Goal: Task Accomplishment & Management: Manage account settings

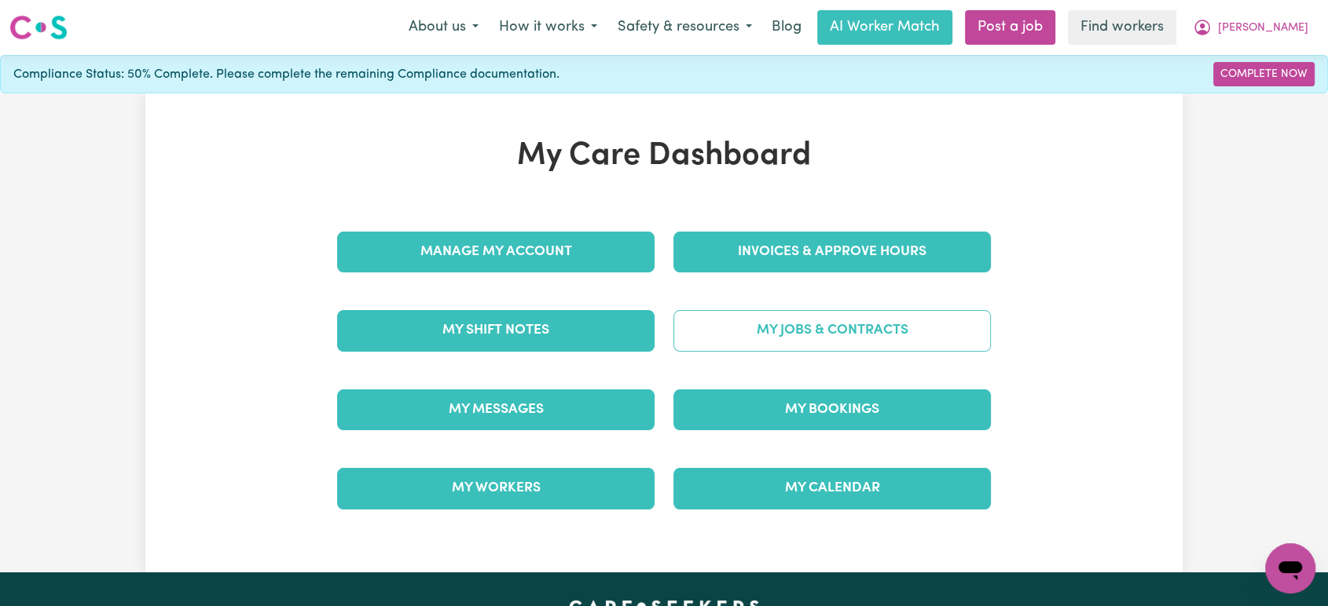
click at [842, 325] on link "My Jobs & Contracts" at bounding box center [831, 330] width 317 height 41
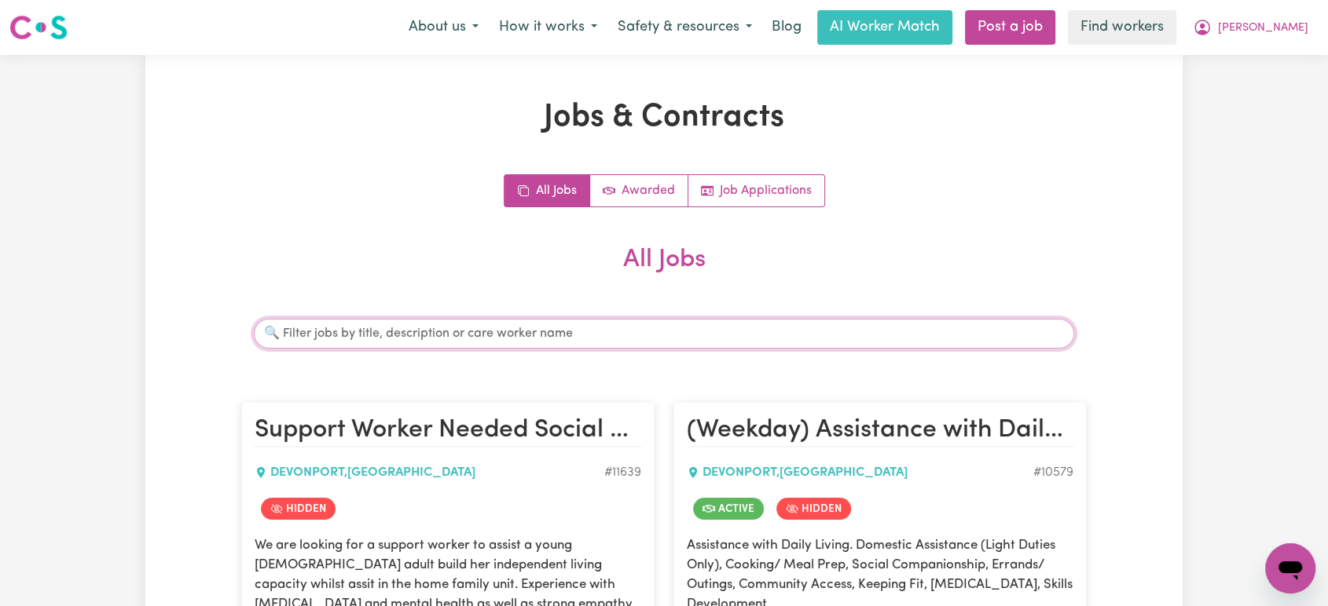
click at [588, 330] on input "Search jobs" at bounding box center [664, 334] width 820 height 30
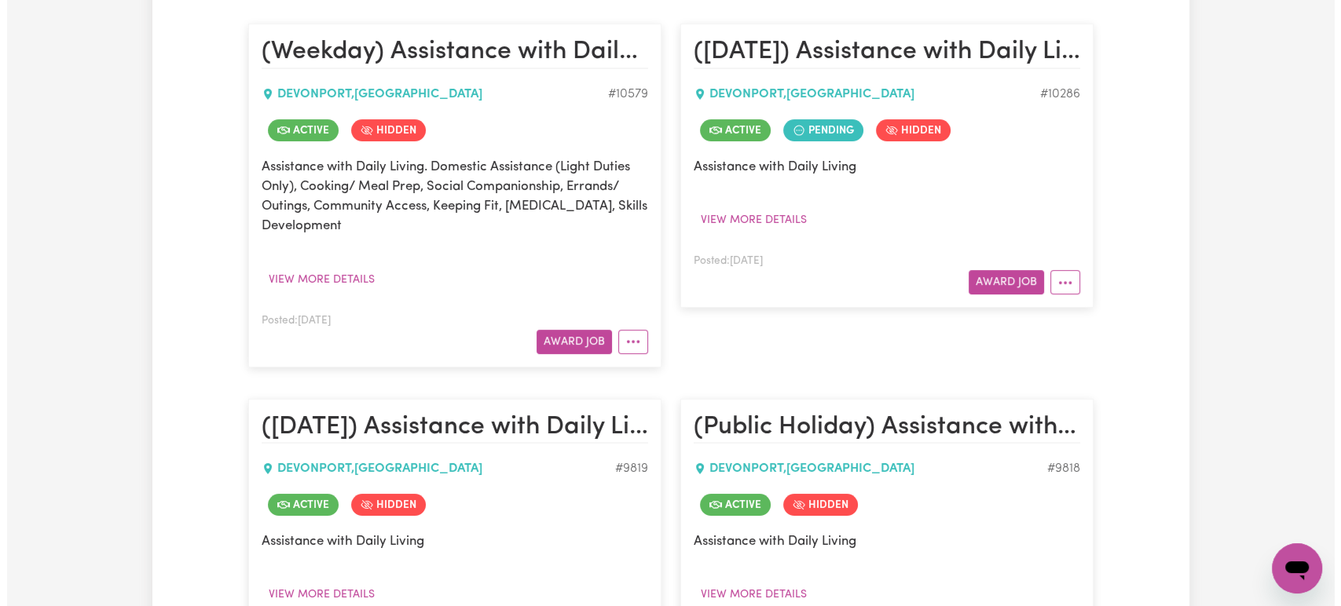
scroll to position [377, 0]
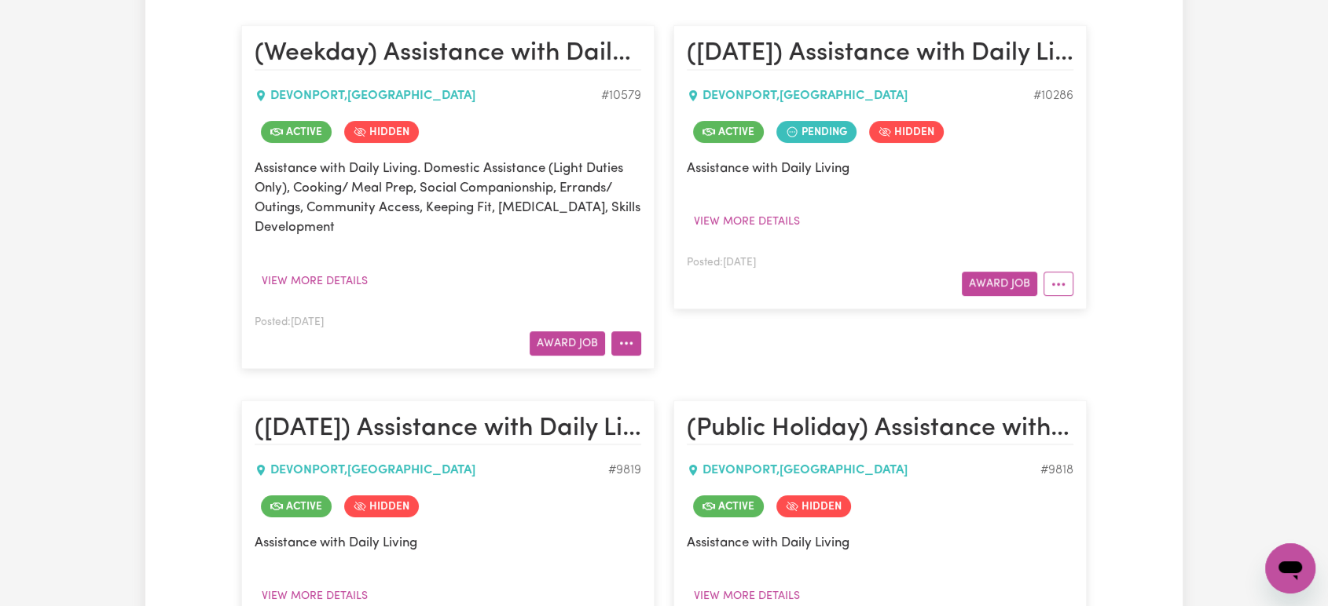
type input "[PERSON_NAME]"
click at [632, 347] on icon "More options" at bounding box center [626, 343] width 16 height 16
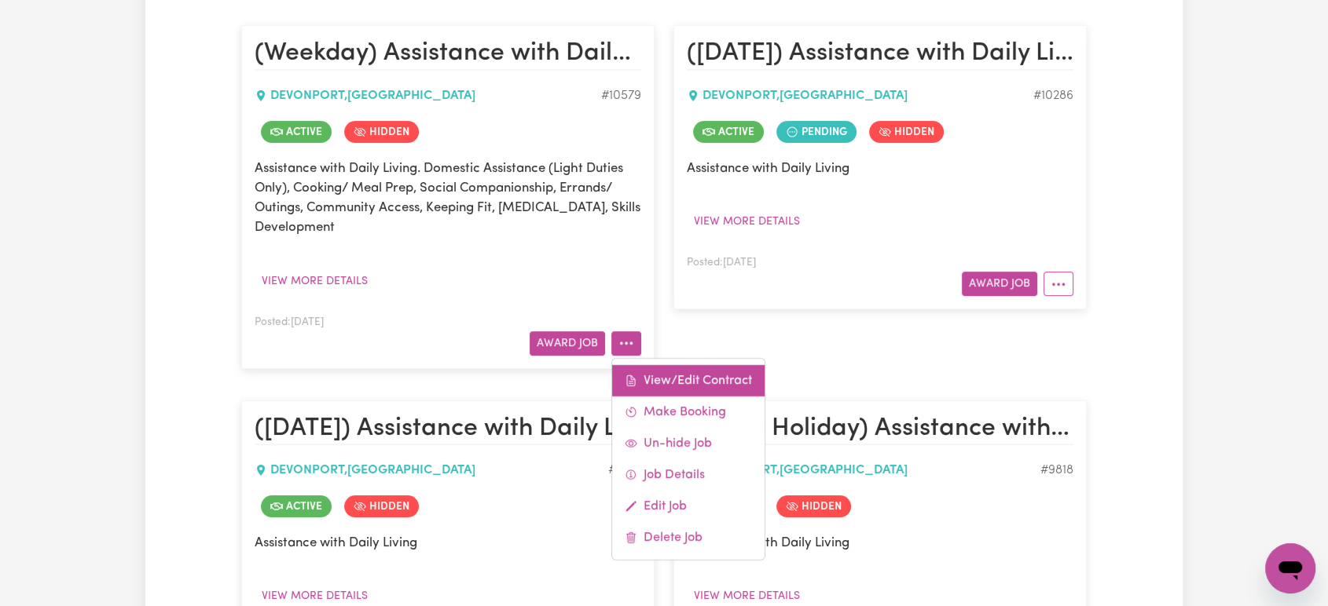
click at [659, 374] on link "View/Edit Contract" at bounding box center [688, 379] width 152 height 31
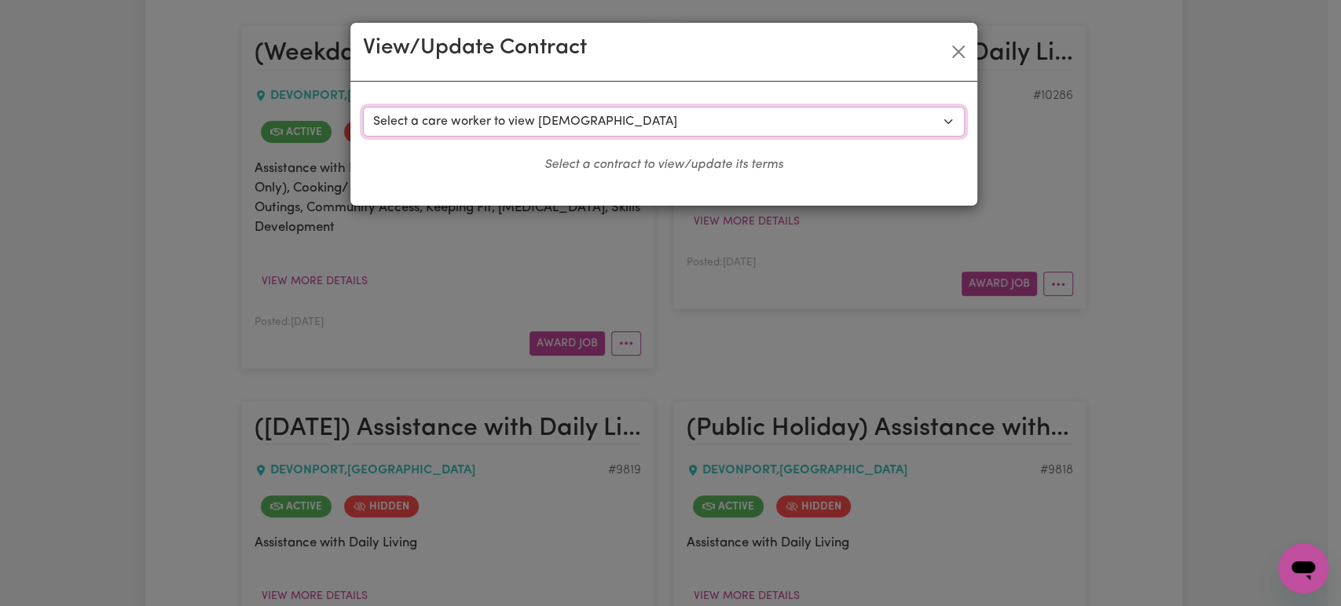
click at [625, 107] on select "Select a care worker to view [DEMOGRAPHIC_DATA] #8035 - [PERSON_NAME] (contract…" at bounding box center [664, 122] width 602 height 30
select select "9465"
click at [363, 107] on select "Select a care worker to view [DEMOGRAPHIC_DATA] #8035 - [PERSON_NAME] (contract…" at bounding box center [664, 122] width 602 height 30
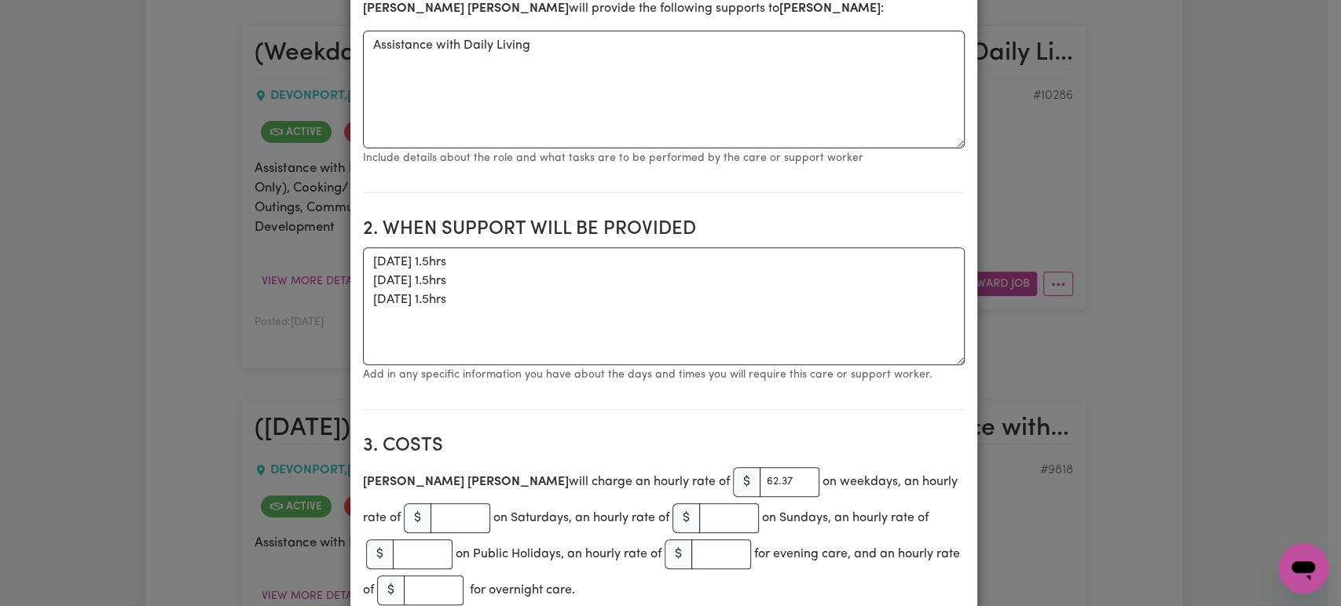
scroll to position [0, 0]
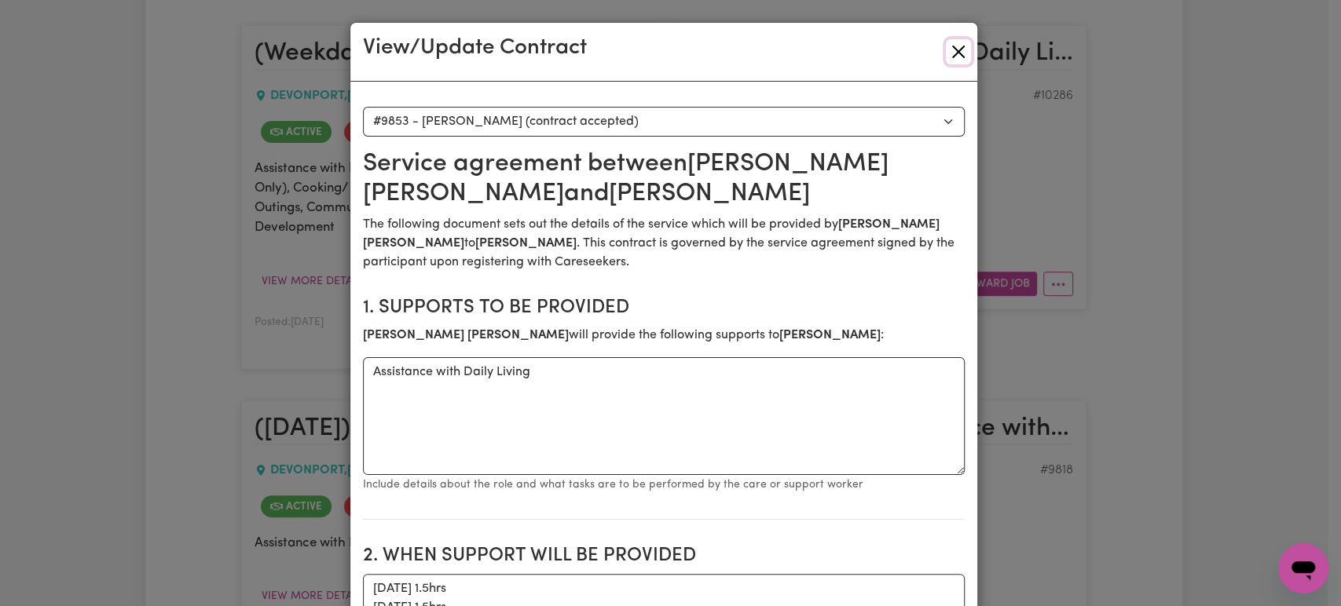
click at [949, 49] on button "Close" at bounding box center [958, 51] width 25 height 25
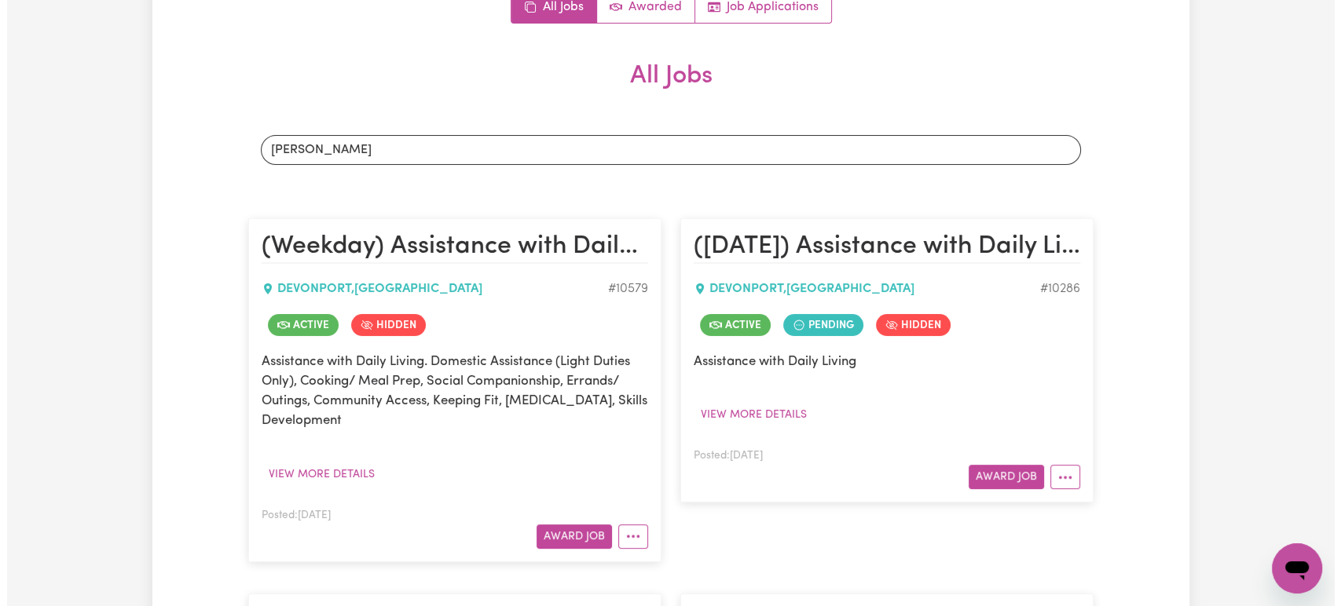
scroll to position [185, 0]
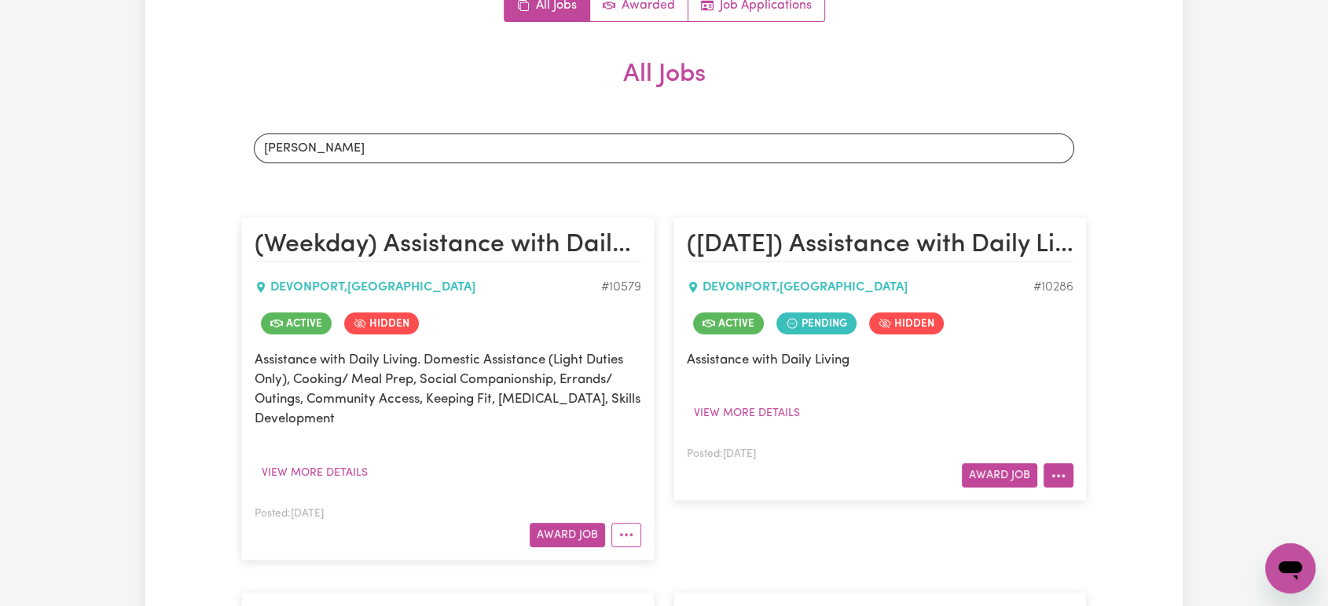
click at [1062, 472] on button "More options" at bounding box center [1058, 475] width 30 height 24
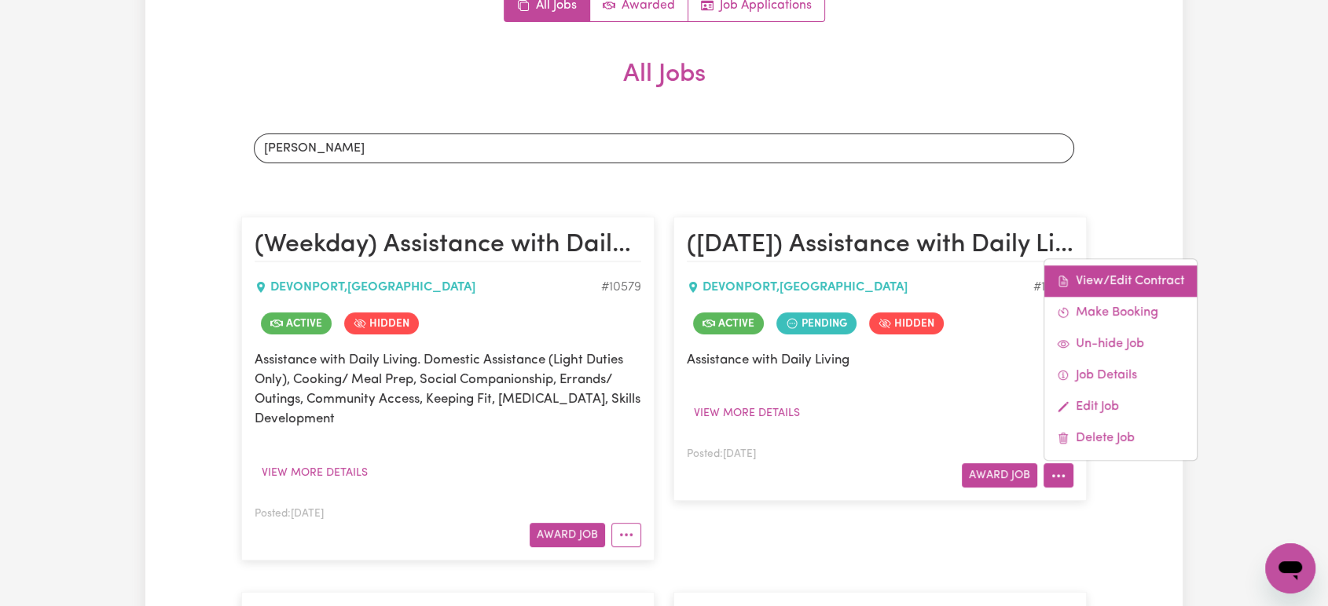
click at [1075, 285] on link "View/Edit Contract" at bounding box center [1120, 281] width 152 height 31
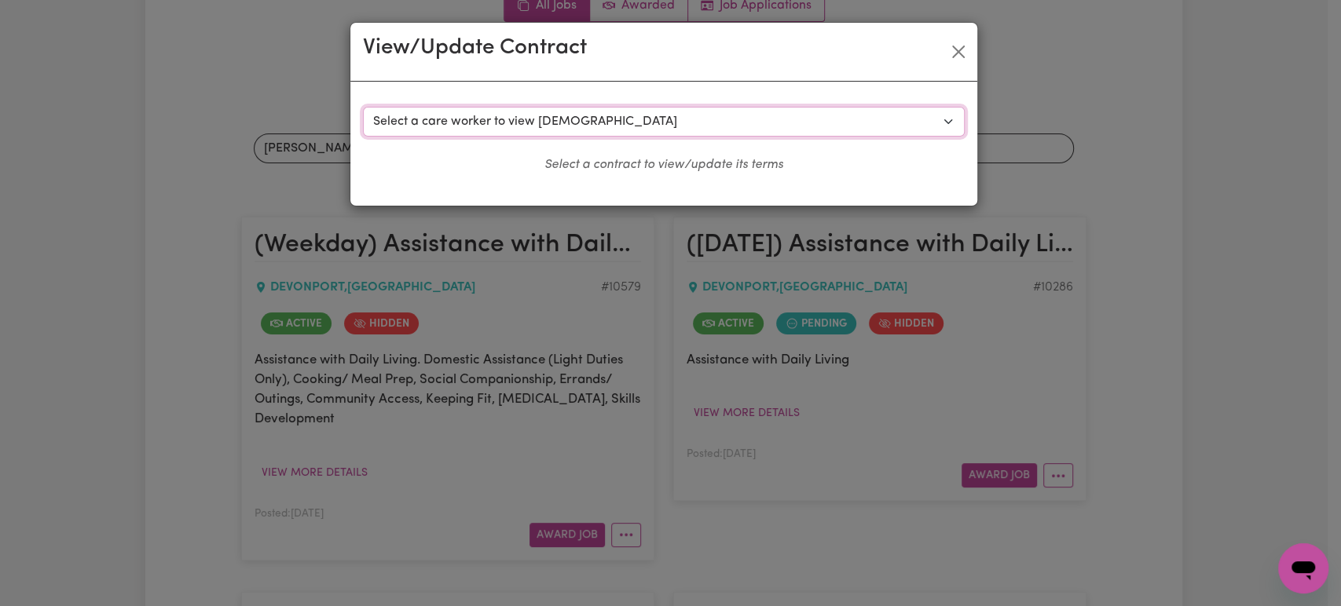
click at [740, 130] on select "Select a care worker to view [DEMOGRAPHIC_DATA] #7887 - [PERSON_NAME] (contract…" at bounding box center [664, 122] width 602 height 30
select select "9503"
click at [363, 107] on select "Select a care worker to view [DEMOGRAPHIC_DATA] #7887 - [PERSON_NAME] (contract…" at bounding box center [664, 122] width 602 height 30
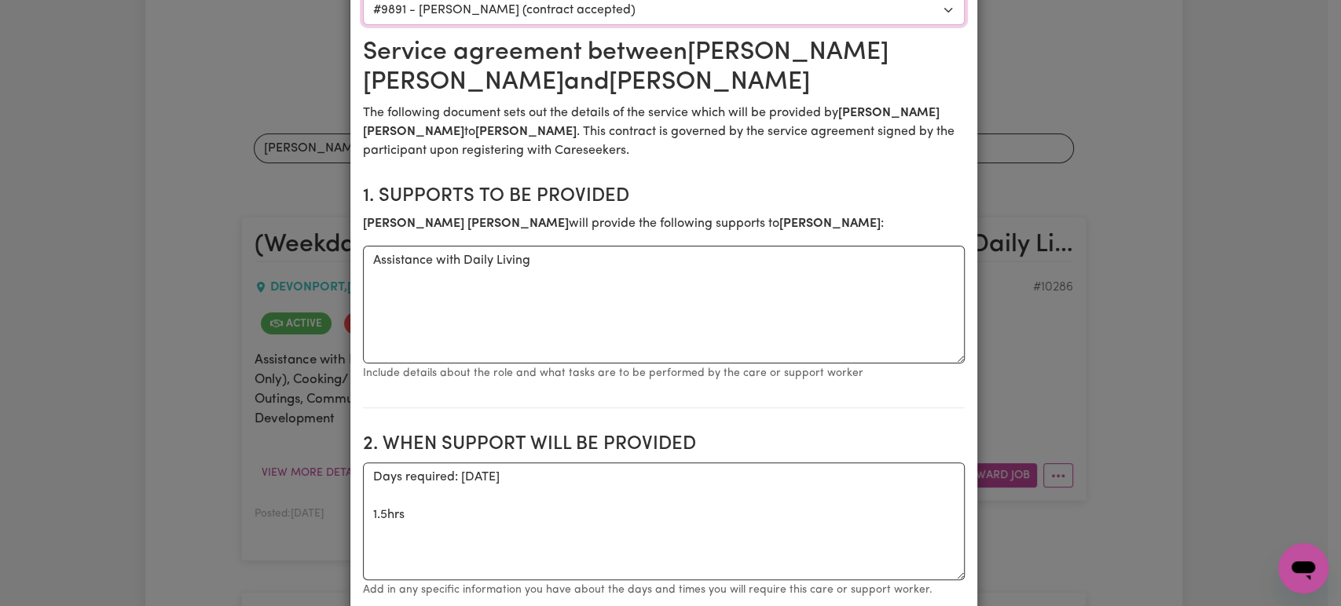
scroll to position [0, 0]
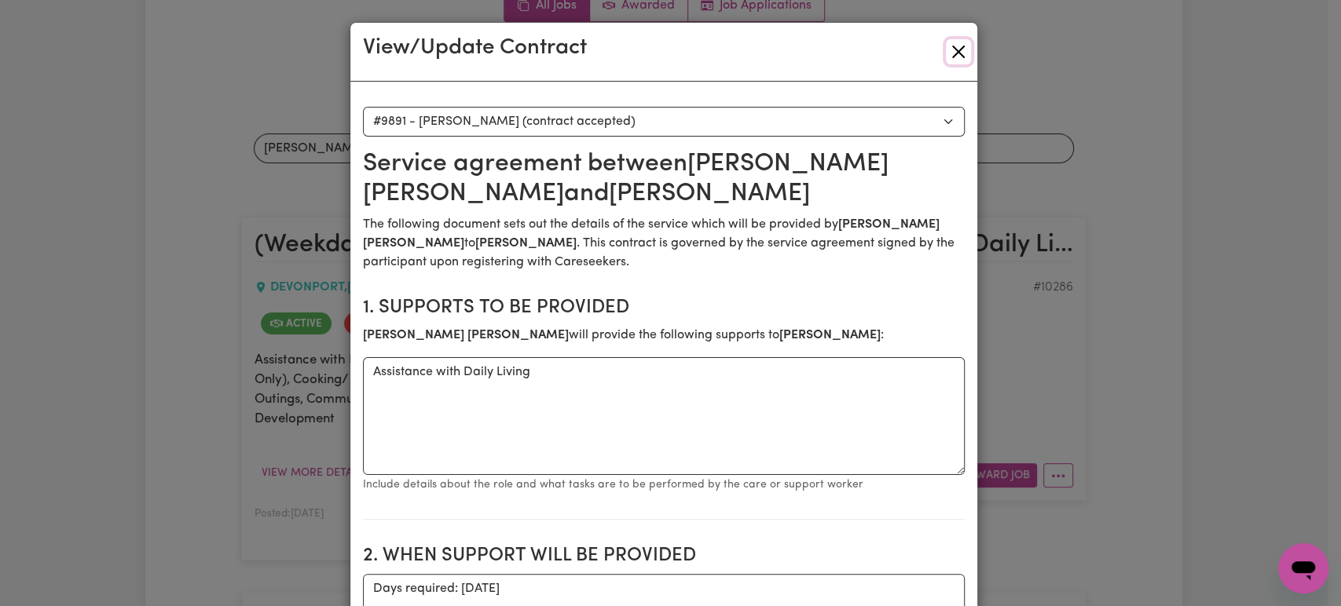
click at [957, 51] on button "Close" at bounding box center [958, 51] width 25 height 25
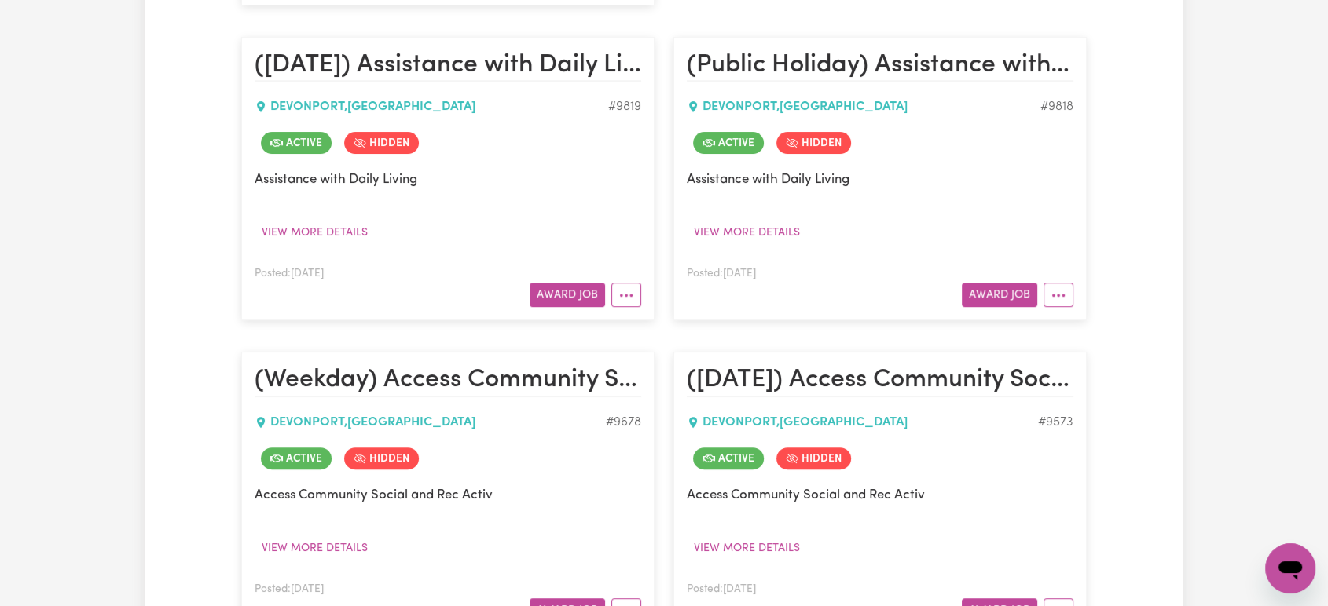
scroll to position [768, 0]
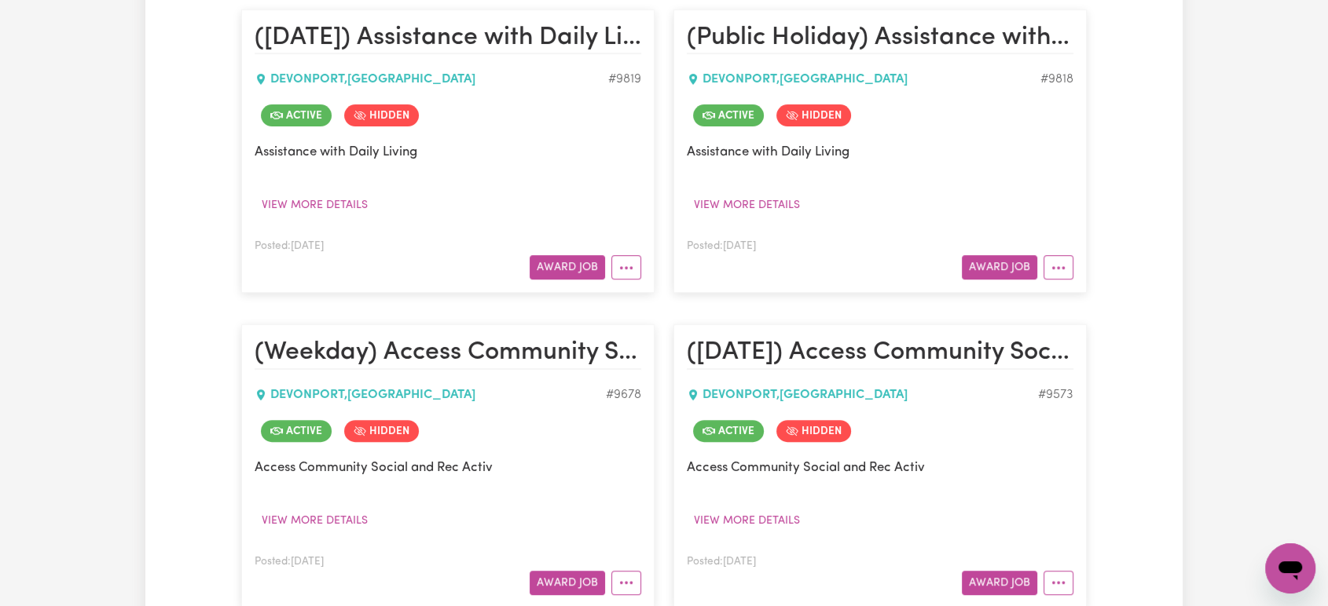
drag, startPoint x: 811, startPoint y: 287, endPoint x: 542, endPoint y: 456, distance: 317.7
click at [542, 456] on article "(Weekday) Access Community Social and Rec [GEOGRAPHIC_DATA] Active Hidden Acces…" at bounding box center [447, 466] width 413 height 284
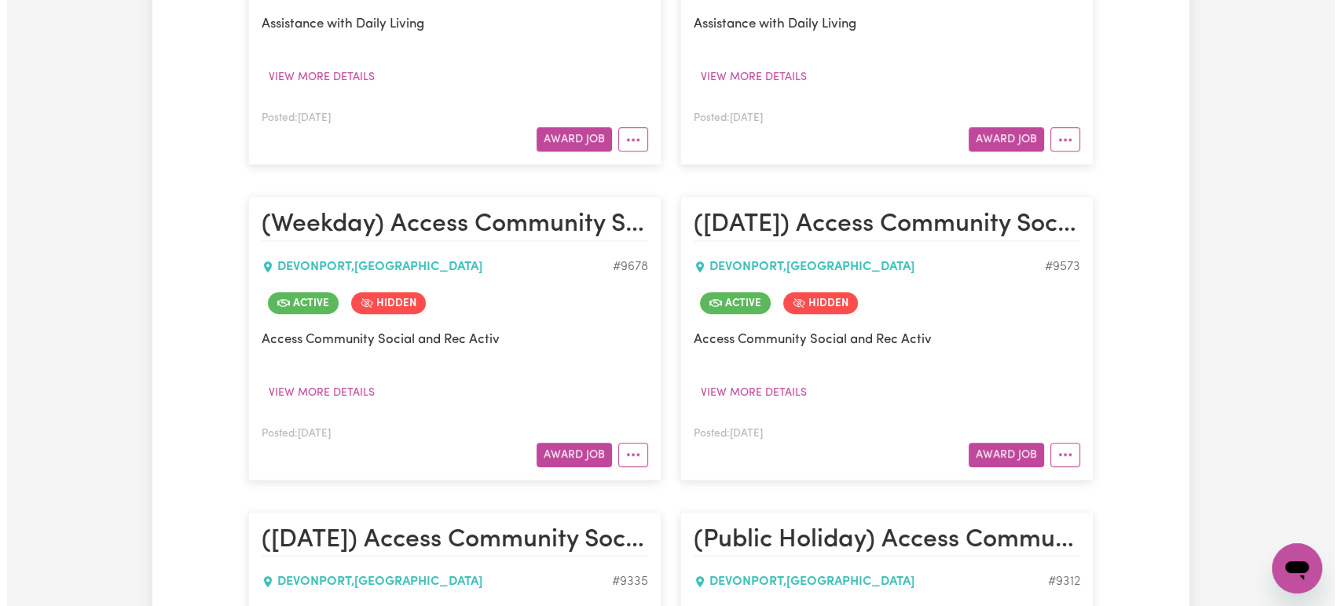
scroll to position [914, 0]
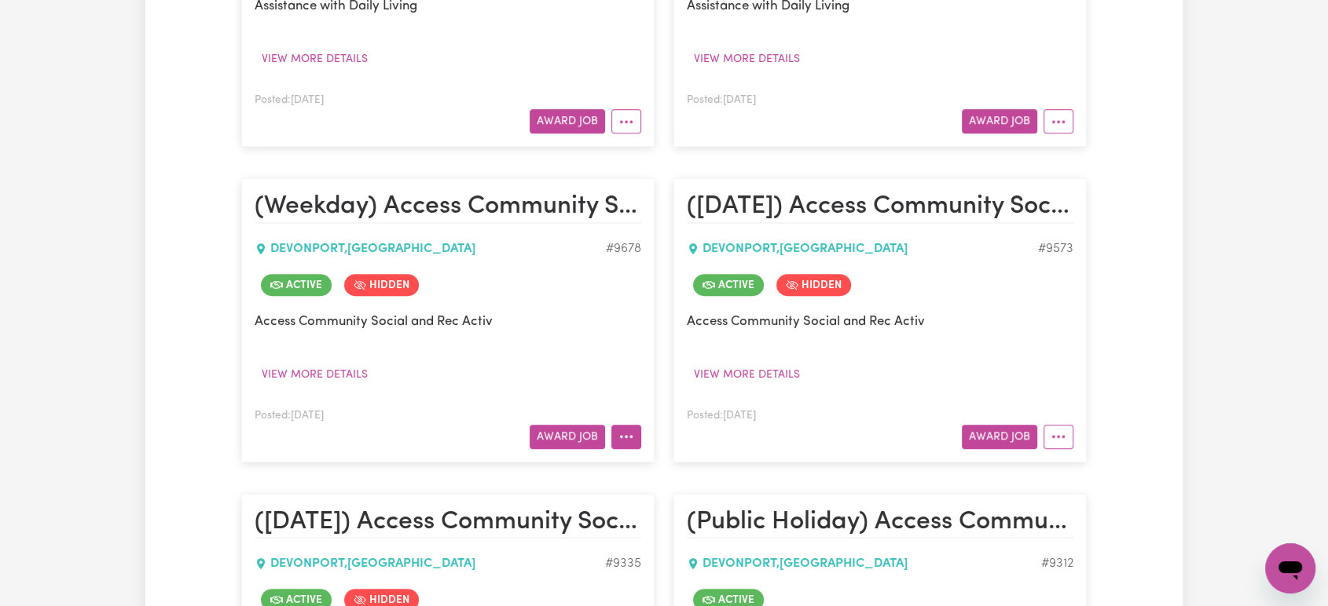
click at [637, 441] on button "More options" at bounding box center [626, 437] width 30 height 24
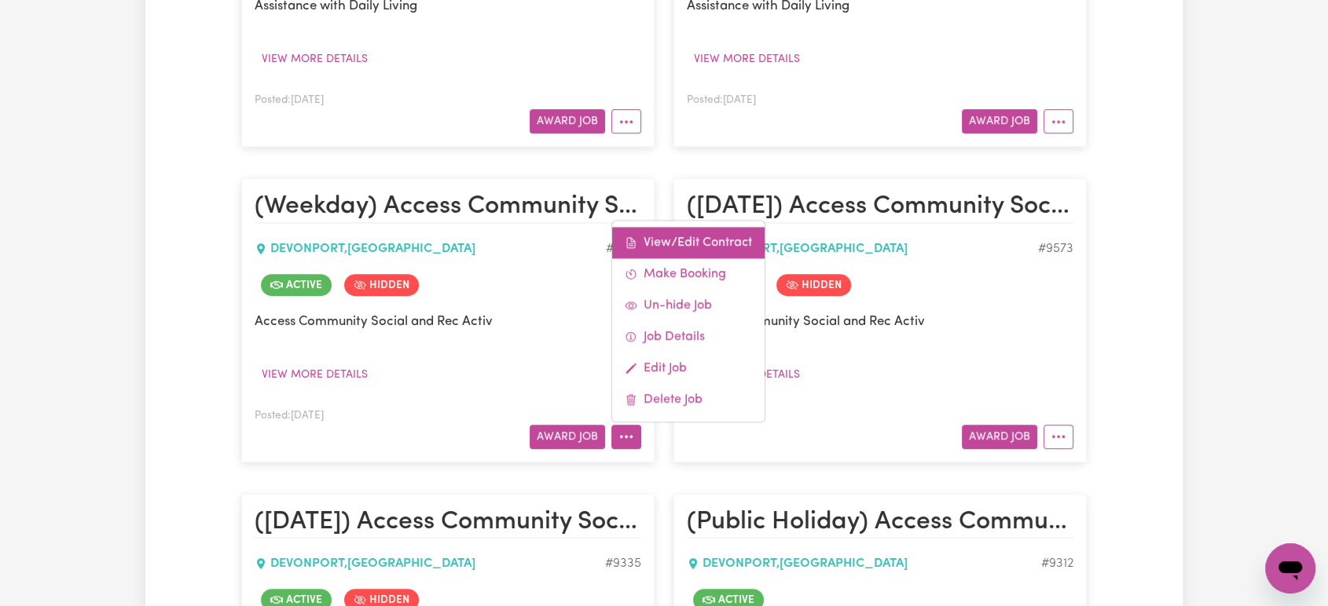
click at [666, 244] on link "View/Edit Contract" at bounding box center [688, 242] width 152 height 31
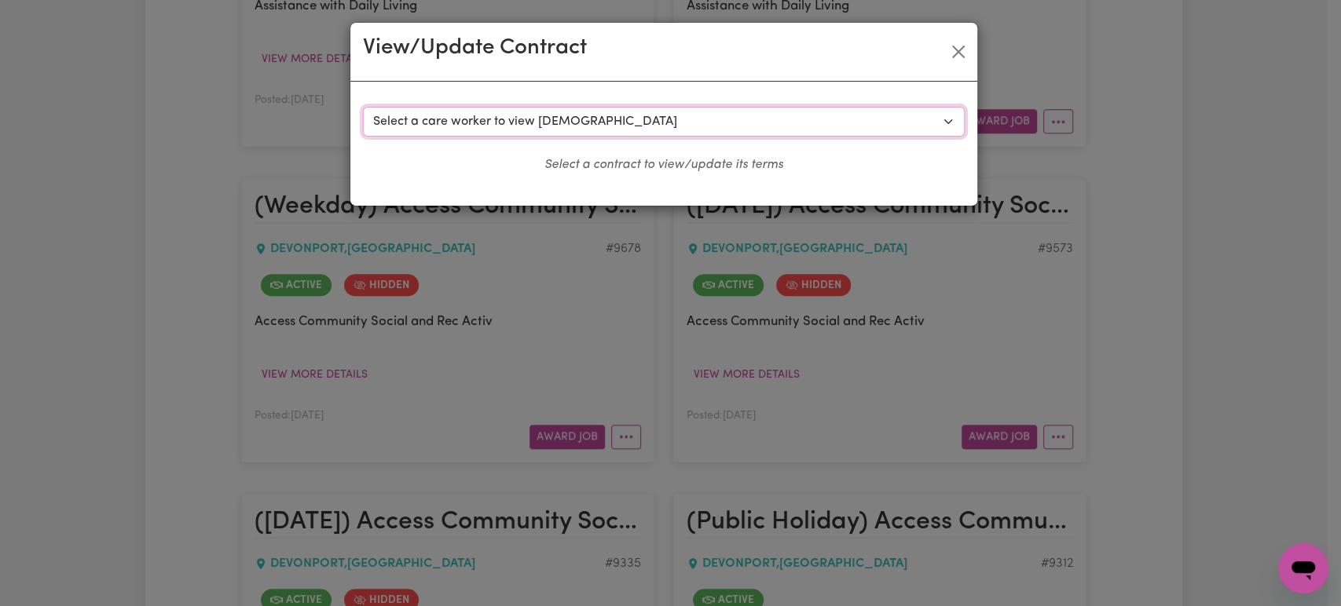
click at [665, 115] on select "Select a care worker to view [DEMOGRAPHIC_DATA] #7595 - [PERSON_NAME] (contract…" at bounding box center [664, 122] width 602 height 30
select select "9466"
click at [363, 107] on select "Select a care worker to view [DEMOGRAPHIC_DATA] #7595 - [PERSON_NAME] (contract…" at bounding box center [664, 122] width 602 height 30
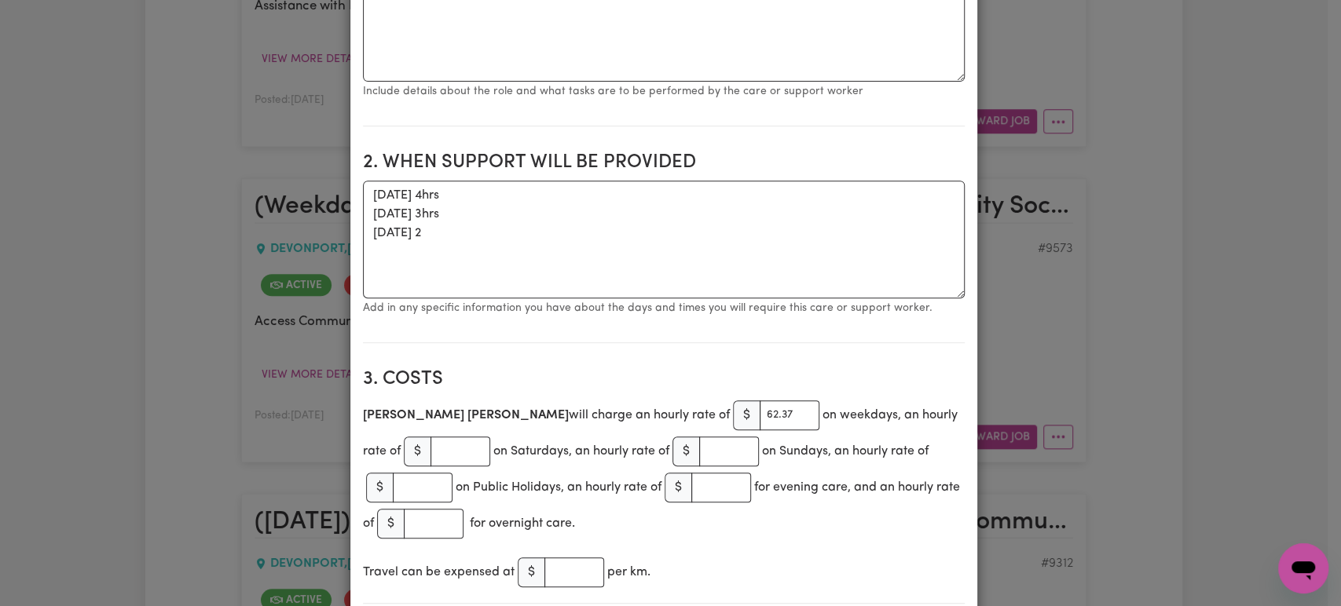
scroll to position [0, 0]
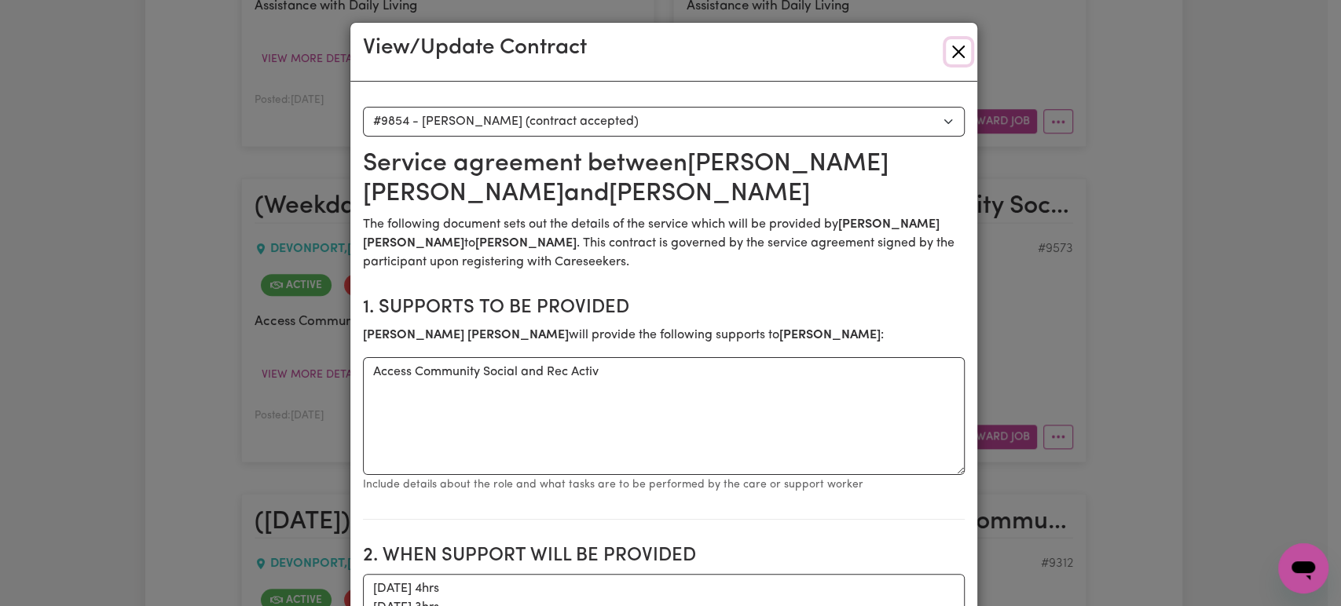
click at [947, 59] on button "Close" at bounding box center [958, 51] width 25 height 25
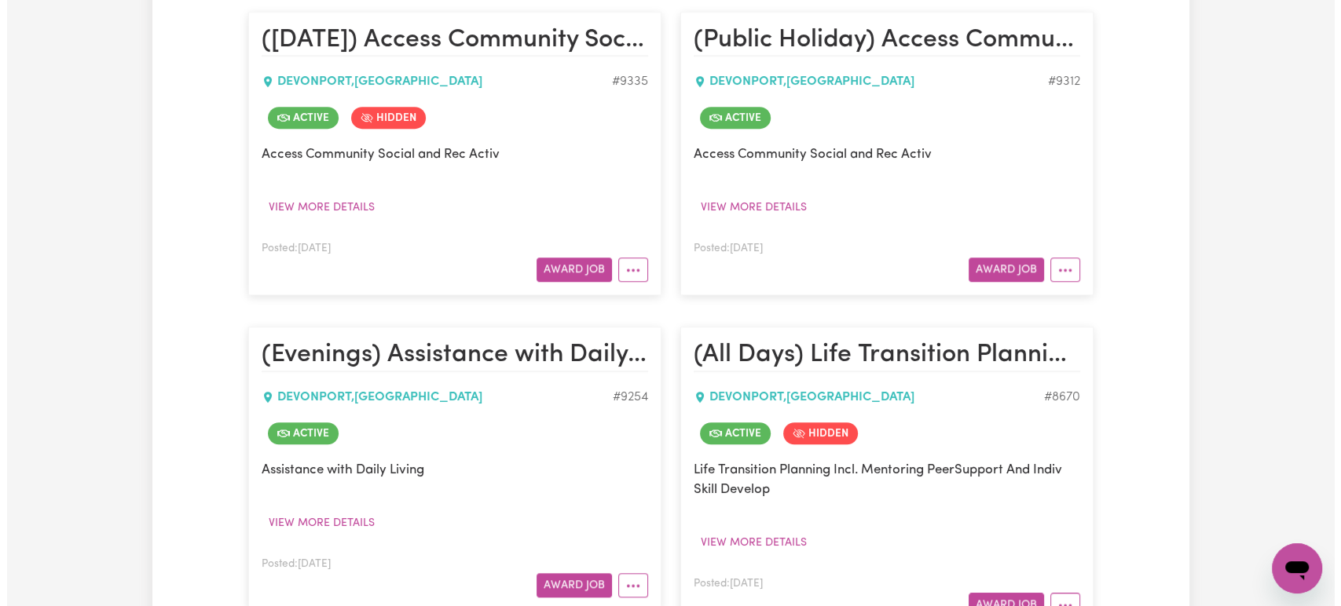
scroll to position [1573, 0]
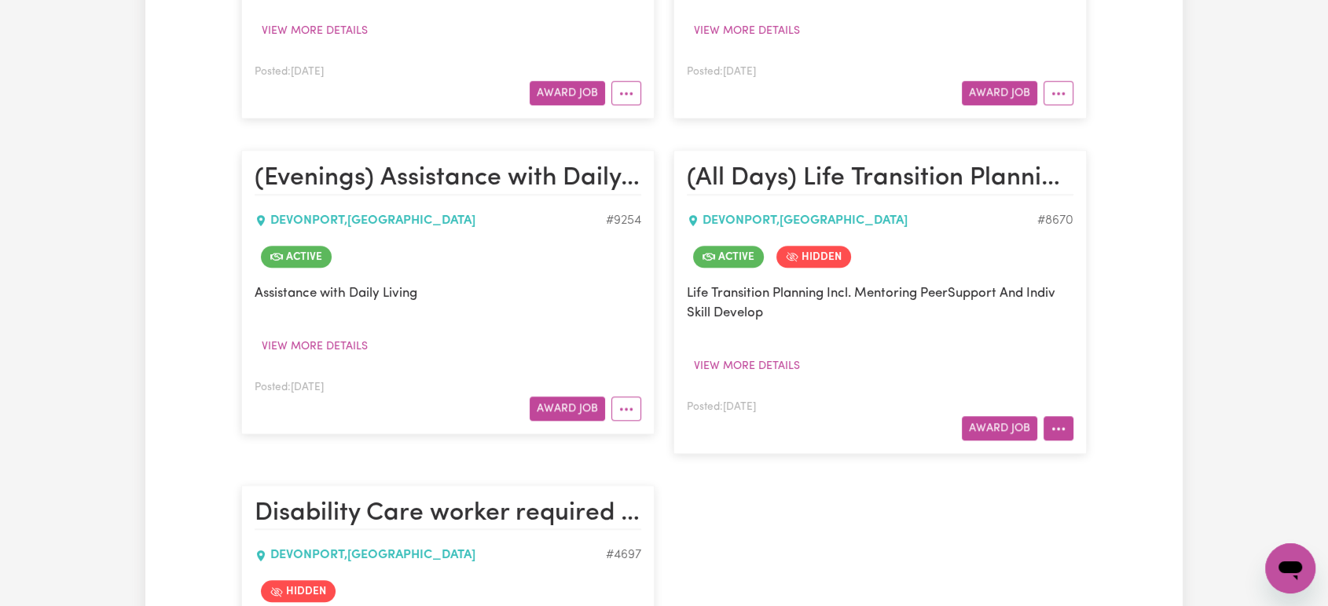
click at [1069, 427] on button "More options" at bounding box center [1058, 428] width 30 height 24
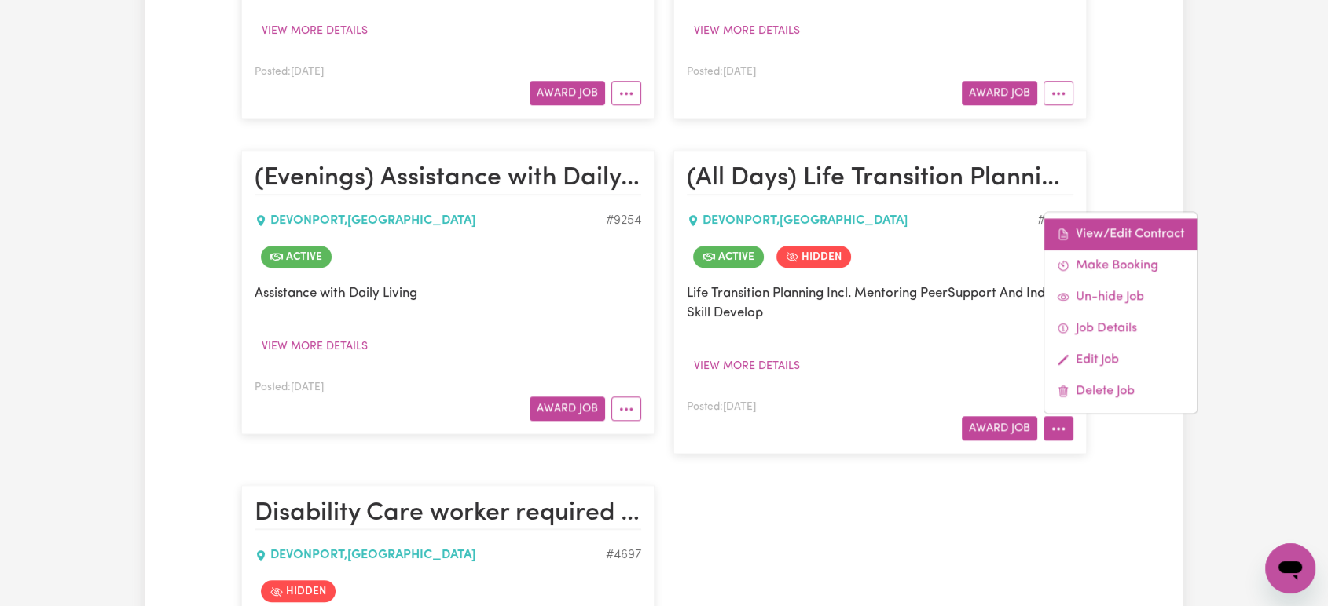
click at [1092, 232] on link "View/Edit Contract" at bounding box center [1120, 233] width 152 height 31
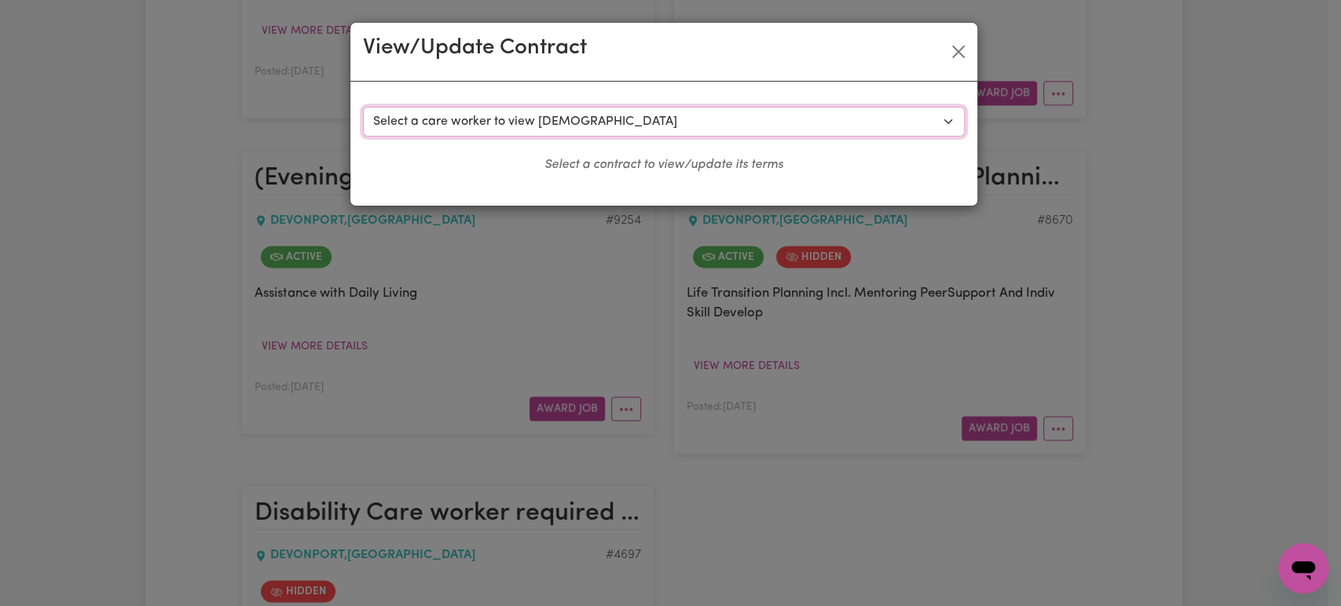
click at [800, 130] on select "Select a care worker to view [DEMOGRAPHIC_DATA] #7120 - [PERSON_NAME] (contract…" at bounding box center [664, 122] width 602 height 30
select select "9383"
click at [363, 107] on select "Select a care worker to view [DEMOGRAPHIC_DATA] #7120 - [PERSON_NAME] (contract…" at bounding box center [664, 122] width 602 height 30
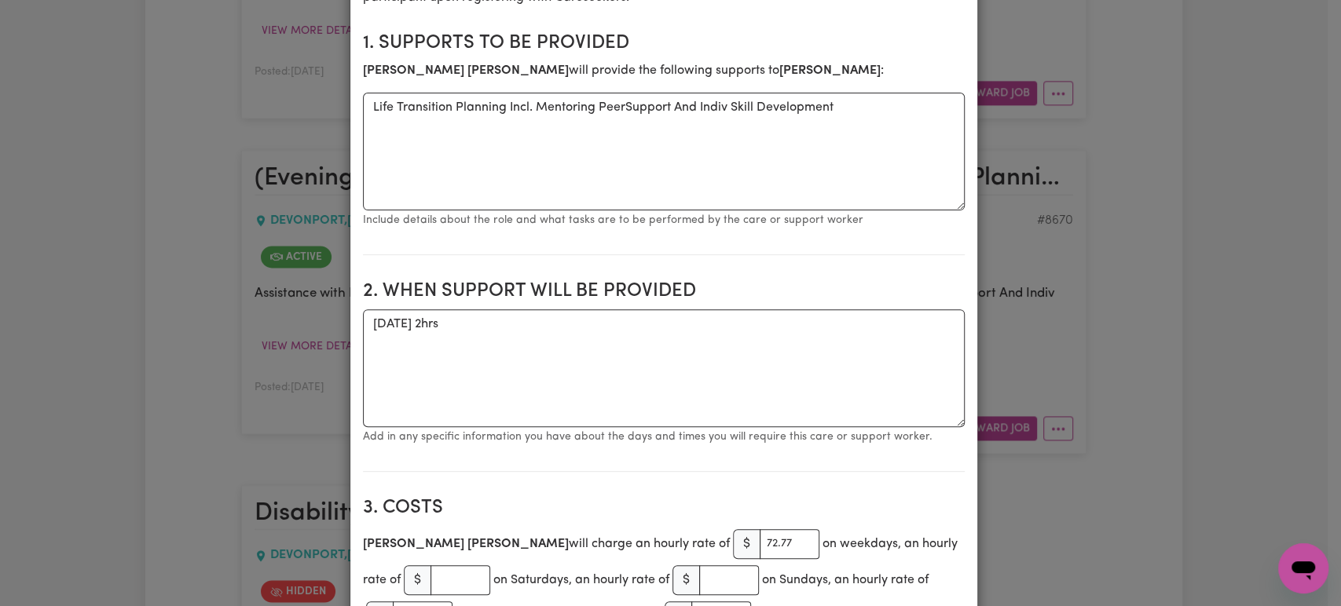
scroll to position [0, 0]
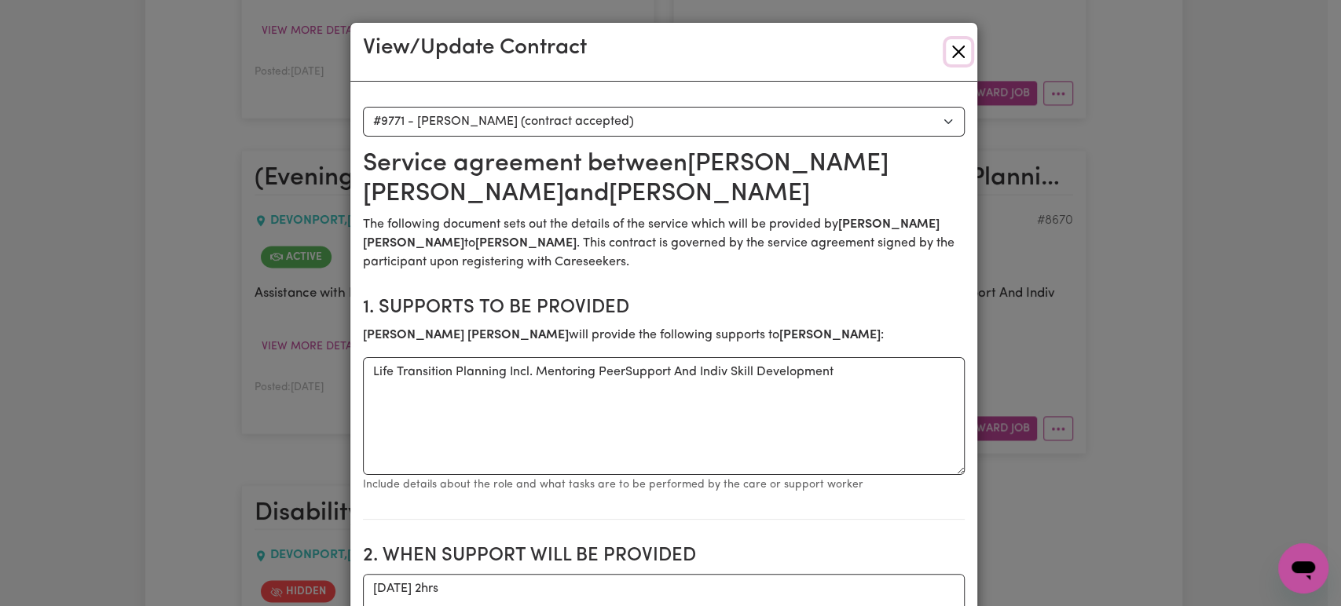
click at [951, 42] on button "Close" at bounding box center [958, 51] width 25 height 25
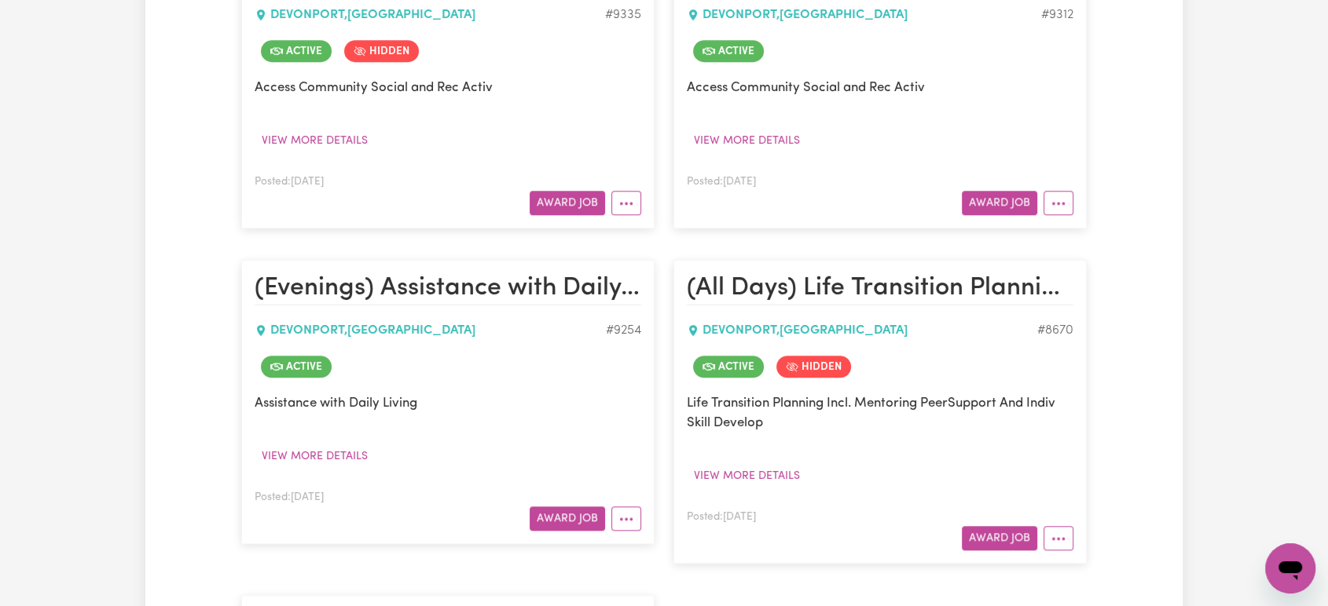
scroll to position [1691, 0]
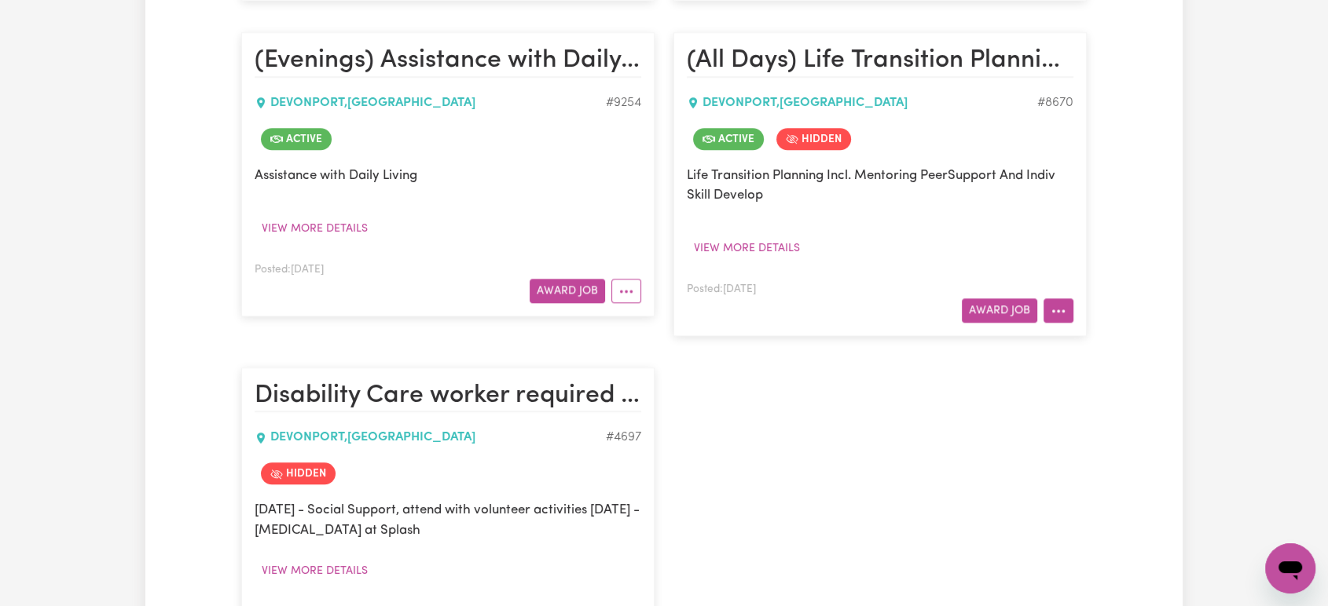
click at [1045, 306] on button "More options" at bounding box center [1058, 310] width 30 height 24
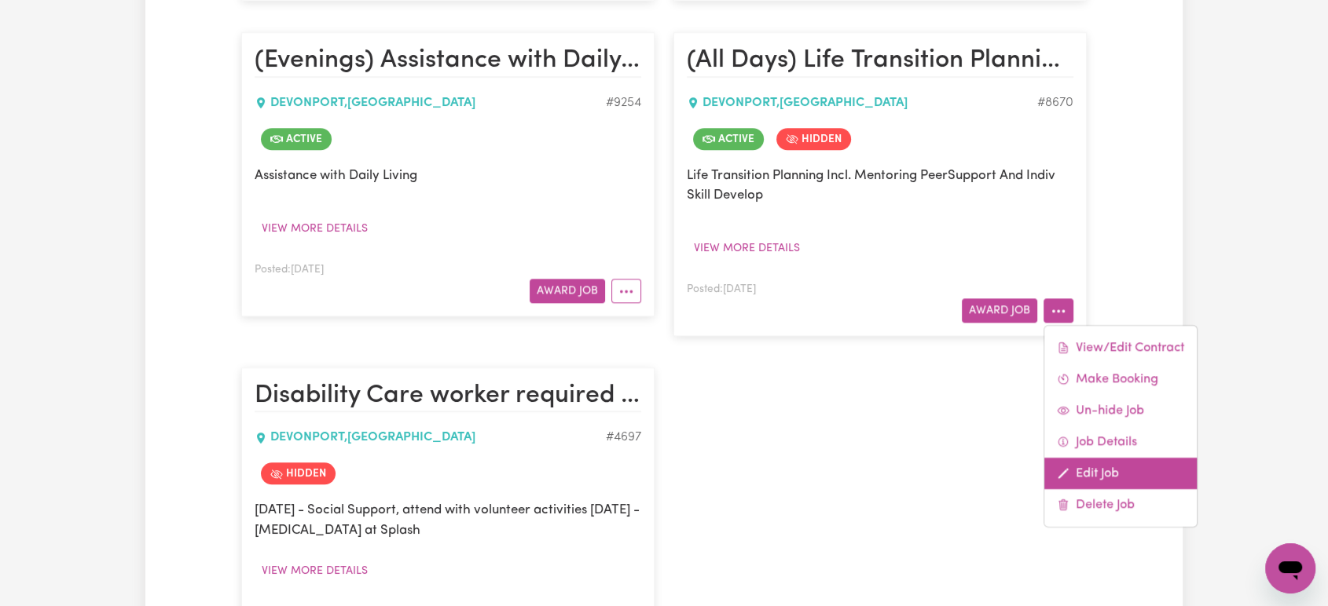
click at [1090, 464] on link "Edit Job" at bounding box center [1120, 473] width 152 height 31
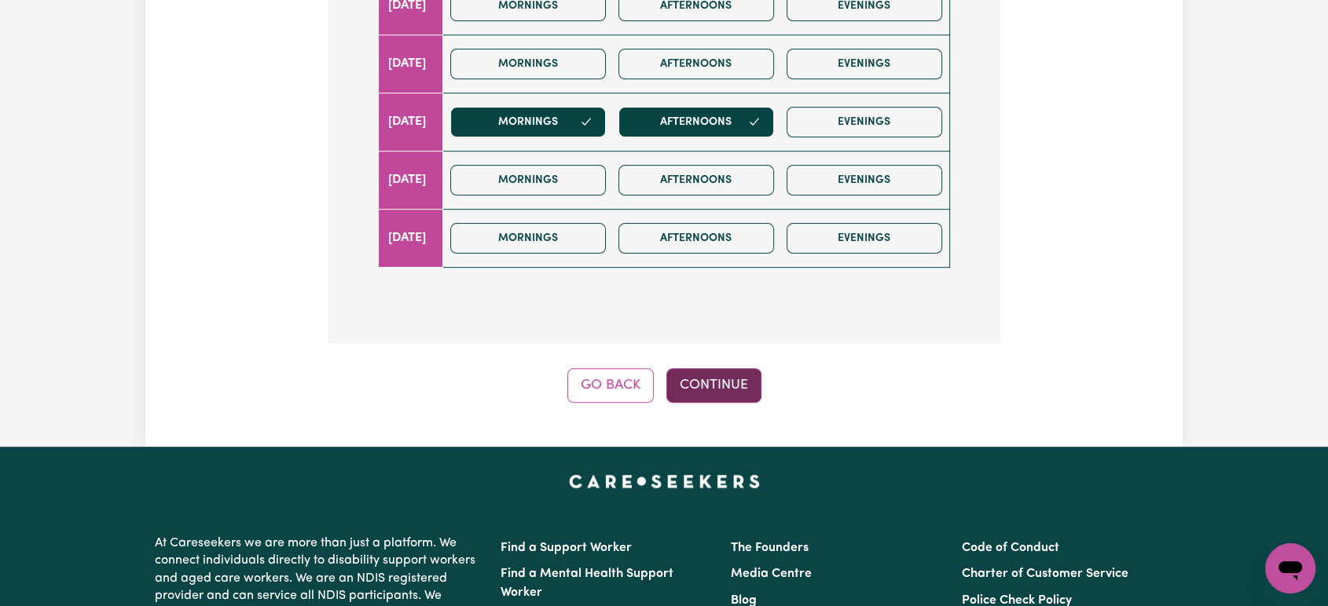
click at [716, 377] on button "Continue" at bounding box center [713, 385] width 95 height 35
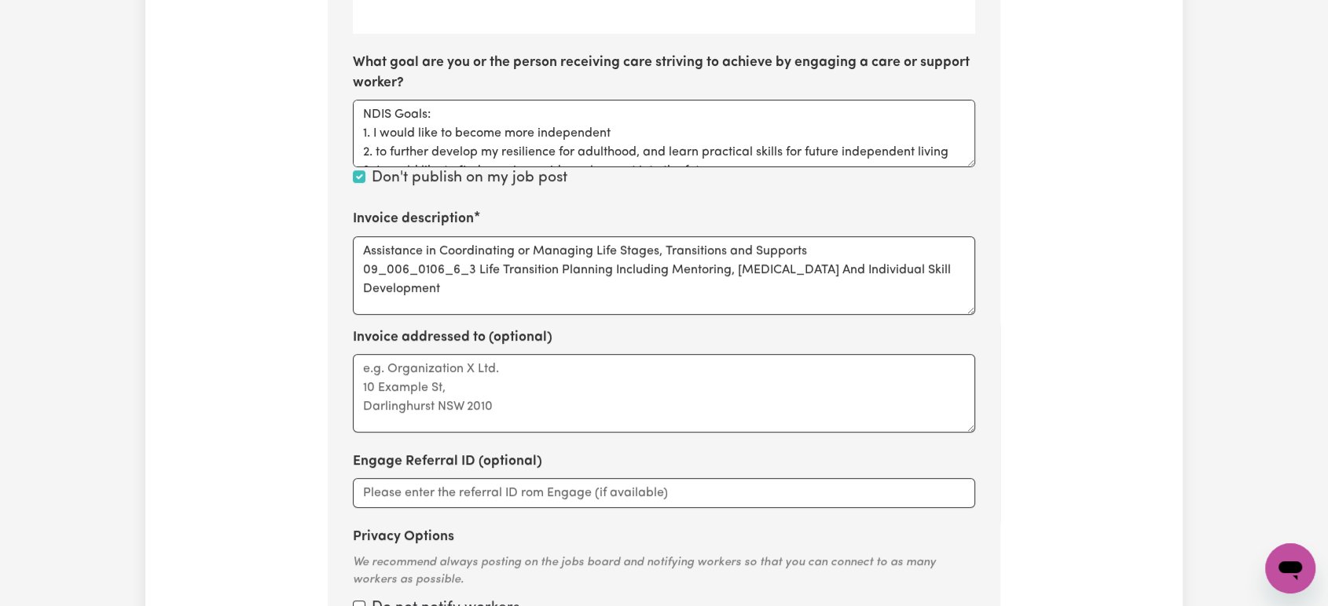
scroll to position [739, 0]
drag, startPoint x: 471, startPoint y: 272, endPoint x: 339, endPoint y: 274, distance: 132.0
click at [339, 274] on section "Step 10 of 11 Please personalise your care and support request with a title and…" at bounding box center [664, 104] width 672 height 1156
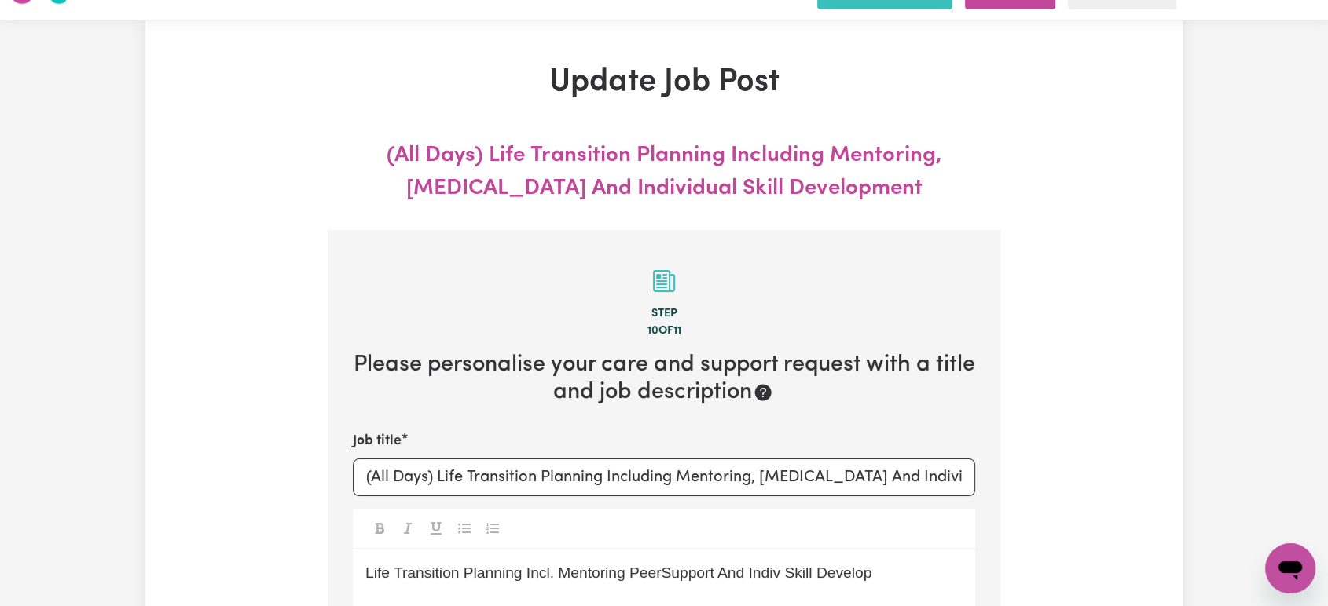
scroll to position [0, 0]
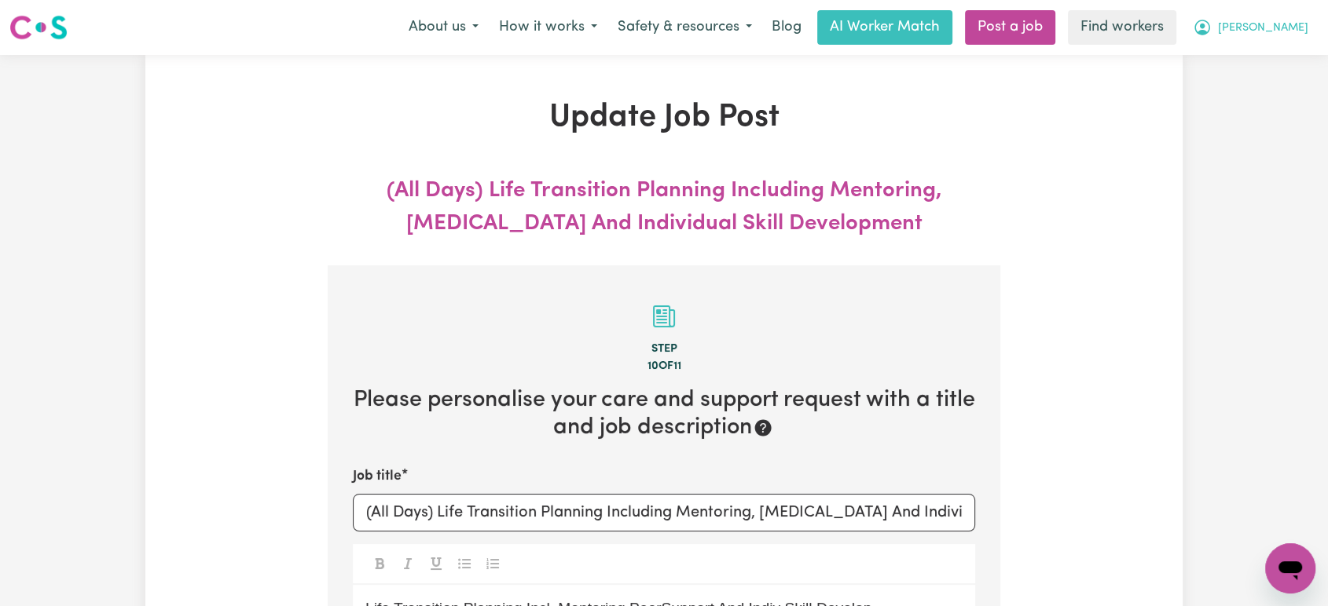
click at [1302, 12] on button "[PERSON_NAME]" at bounding box center [1250, 27] width 136 height 33
click at [1257, 97] on link "Logout" at bounding box center [1255, 90] width 124 height 30
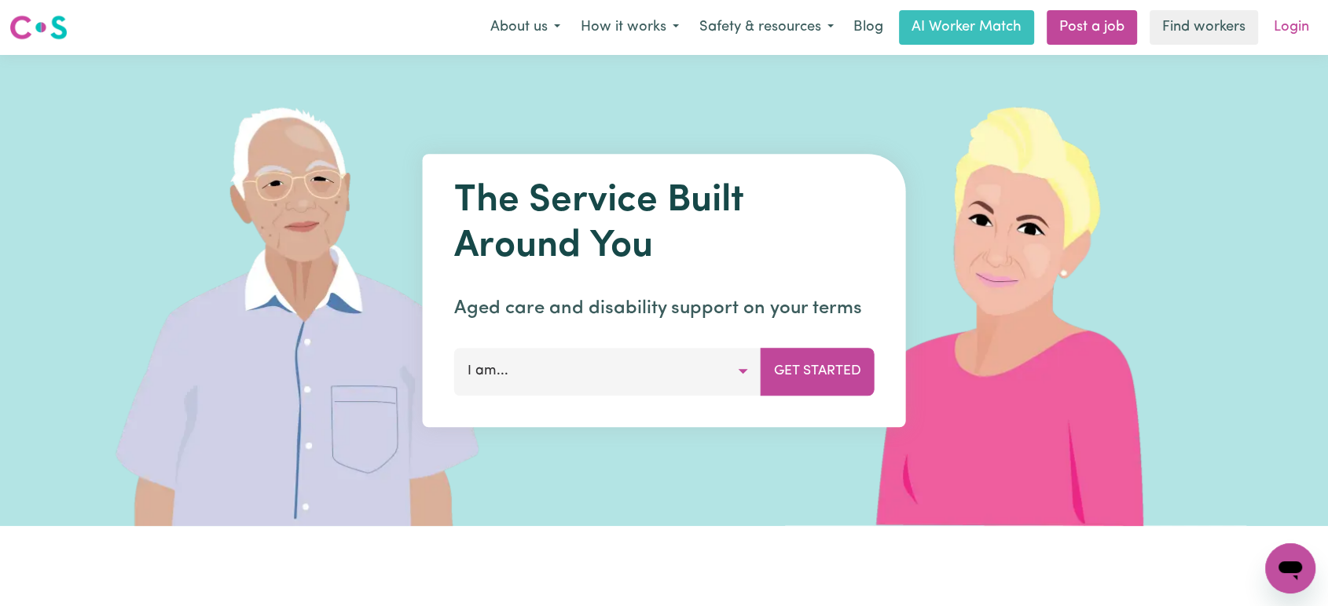
click at [1287, 30] on link "Login" at bounding box center [1291, 27] width 54 height 35
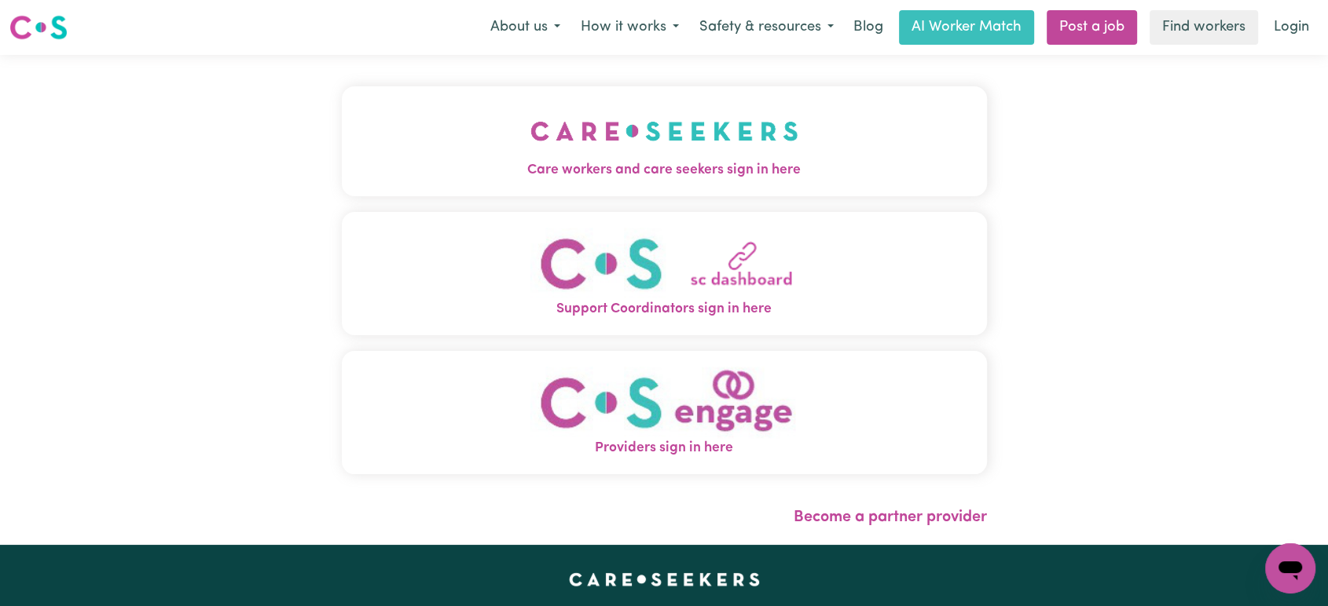
click at [518, 146] on button "Care workers and care seekers sign in here" at bounding box center [664, 141] width 645 height 110
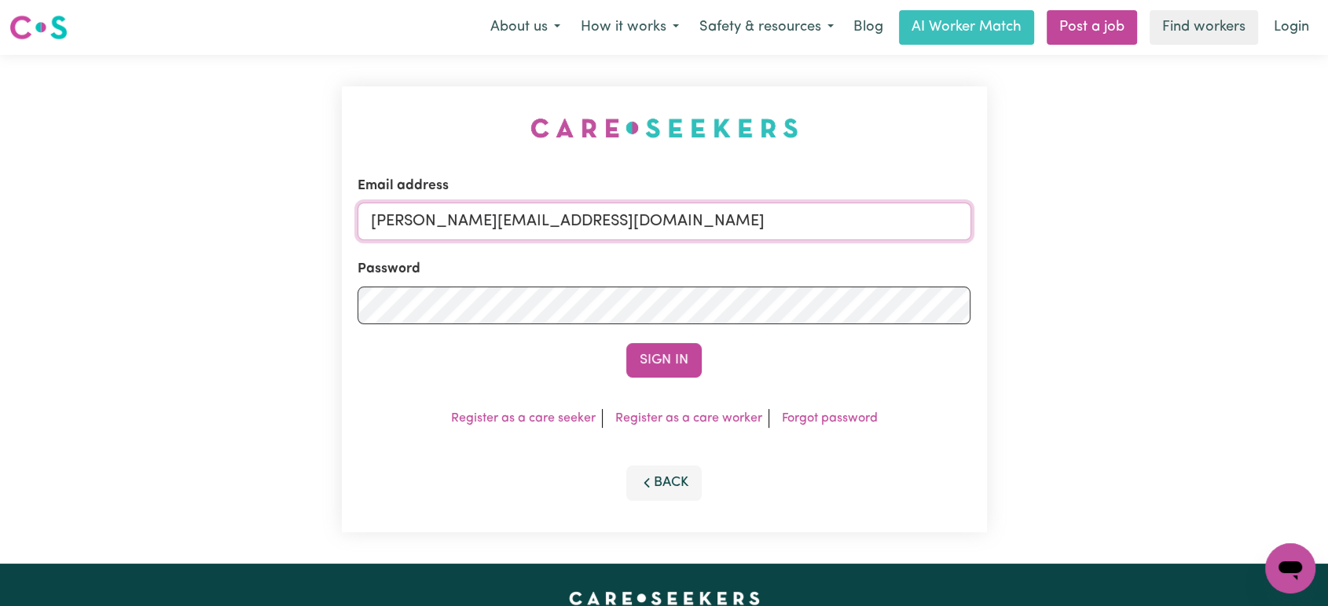
click at [649, 235] on input "[PERSON_NAME][EMAIL_ADDRESS][DOMAIN_NAME]" at bounding box center [663, 222] width 613 height 38
drag, startPoint x: 752, startPoint y: 233, endPoint x: 452, endPoint y: 224, distance: 299.4
click at [452, 224] on input "[EMAIL_ADDRESS][DOMAIN_NAME]" at bounding box center [663, 222] width 613 height 38
type input "superuser~[EMAIL_ADDRESS][PERSON_NAME][DOMAIN_NAME]"
click at [626, 343] on button "Sign In" at bounding box center [663, 360] width 75 height 35
